Goal: Task Accomplishment & Management: Find specific page/section

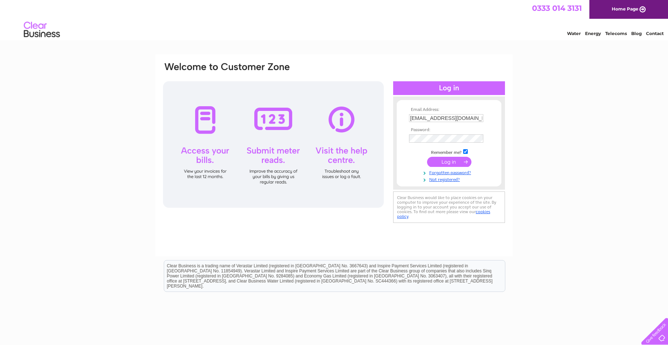
click at [448, 158] on input "submit" at bounding box center [449, 162] width 44 height 10
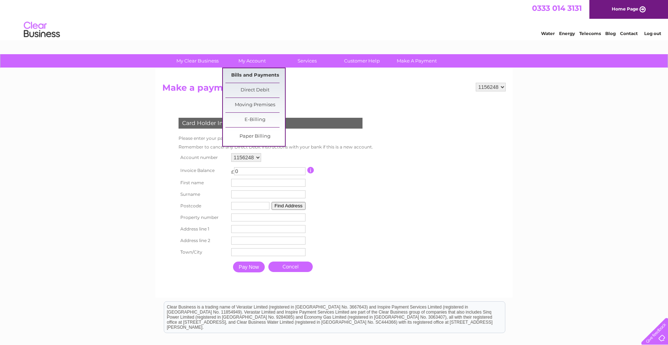
click at [245, 77] on link "Bills and Payments" at bounding box center [256, 75] width 60 height 14
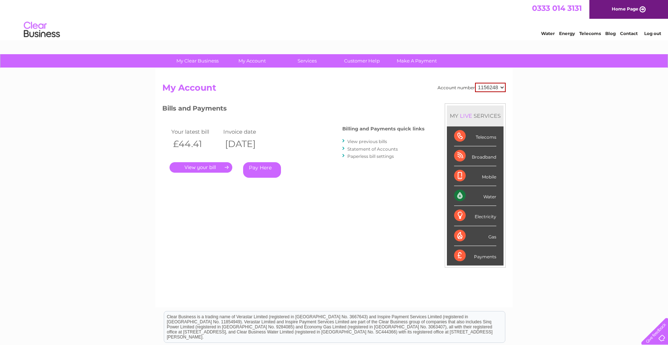
click at [220, 170] on link "." at bounding box center [201, 167] width 63 height 10
